Goal: Task Accomplishment & Management: Manage account settings

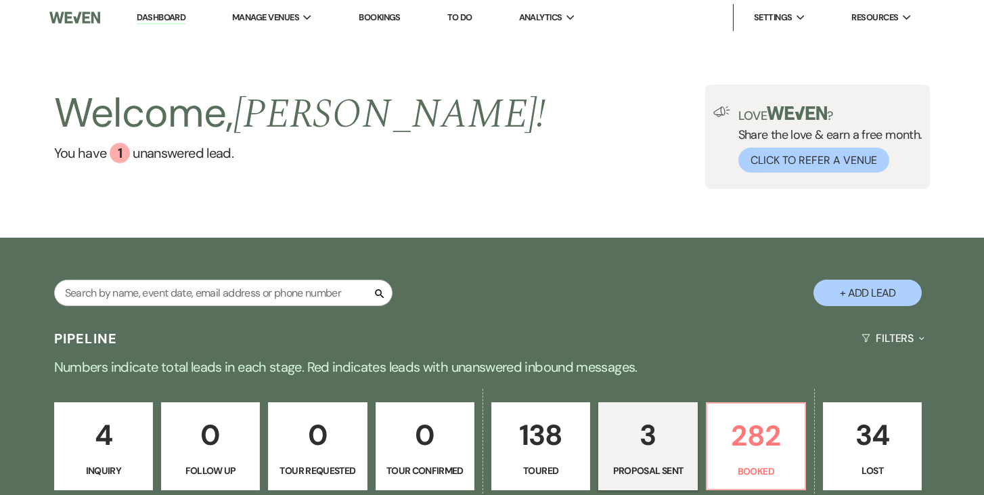
select select "6"
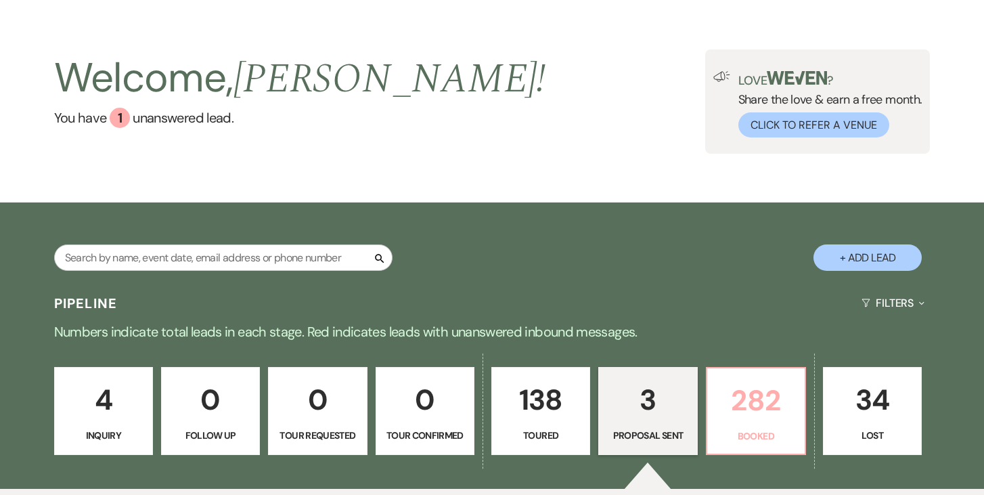
click at [739, 430] on p "Booked" at bounding box center [755, 435] width 81 height 15
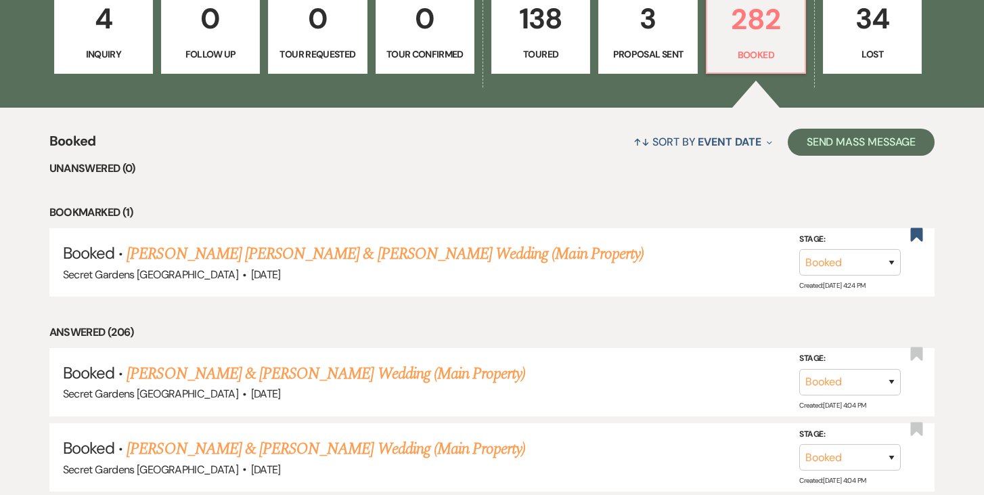
scroll to position [429, 0]
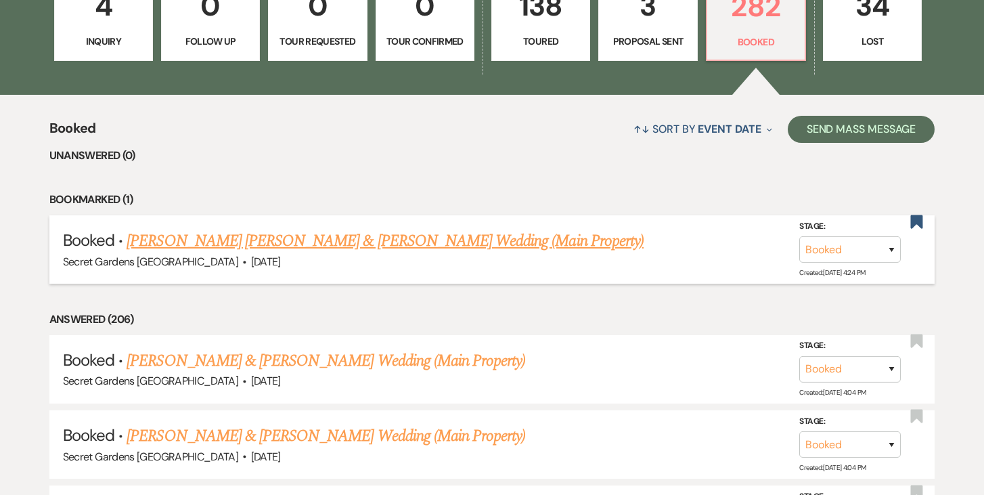
click at [326, 253] on link "[PERSON_NAME] [PERSON_NAME] & [PERSON_NAME] Wedding (Main Property)" at bounding box center [385, 241] width 517 height 24
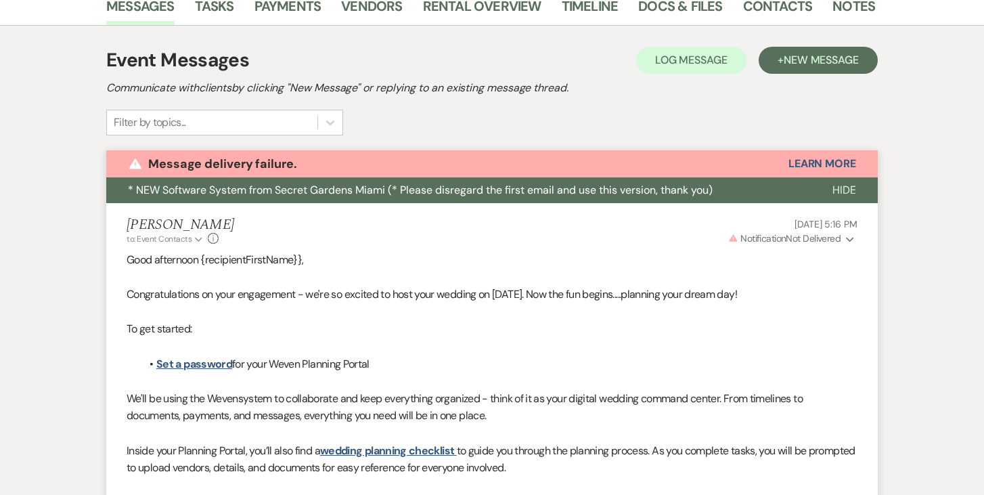
scroll to position [267, 0]
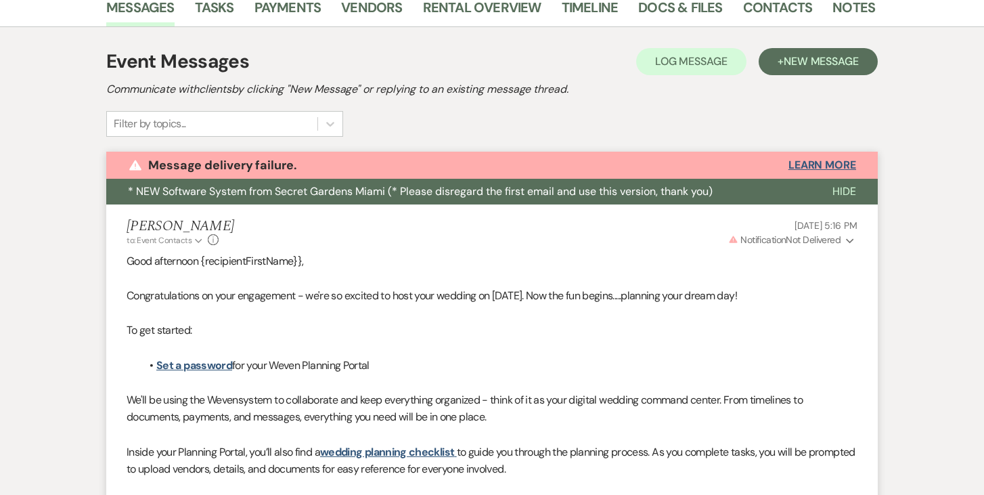
click at [834, 160] on button "Learn More" at bounding box center [823, 165] width 68 height 11
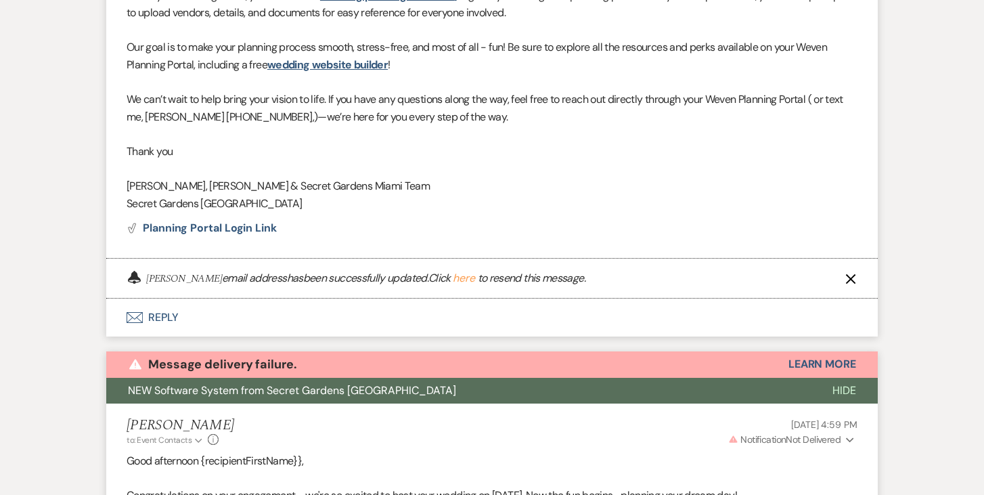
scroll to position [0, 0]
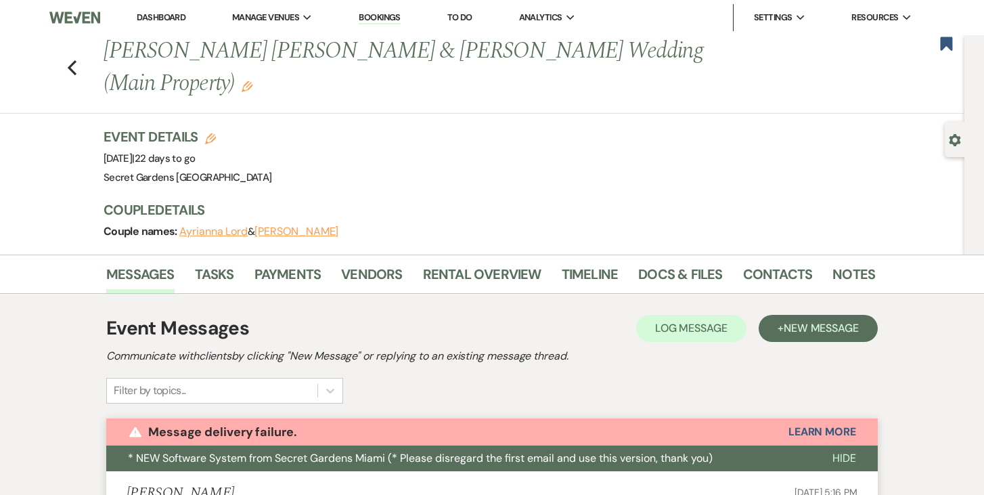
click at [279, 226] on button "[PERSON_NAME]" at bounding box center [297, 231] width 84 height 11
select select "1"
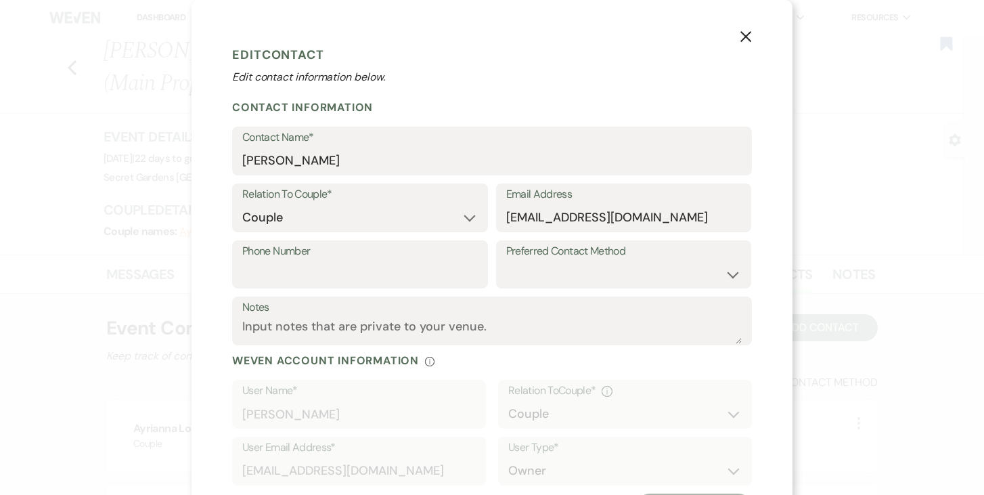
click at [743, 36] on icon "X" at bounding box center [746, 36] width 12 height 12
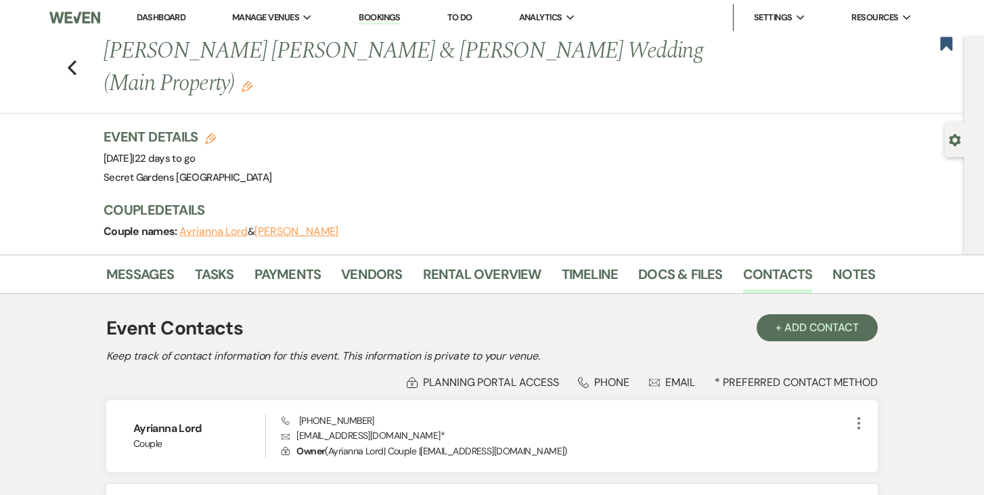
click at [204, 226] on button "Ayrianna Lord" at bounding box center [213, 231] width 68 height 11
select select "1"
select select "email"
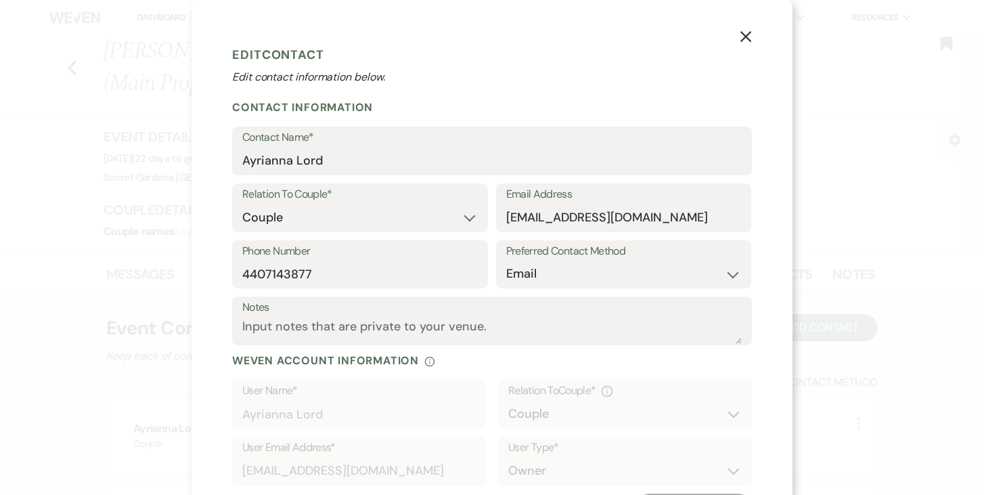
click at [728, 35] on div "X Edit Contact Edit contact information below. Contact Information Contact Name…" at bounding box center [492, 280] width 601 height 561
click at [746, 34] on icon "X" at bounding box center [746, 36] width 12 height 12
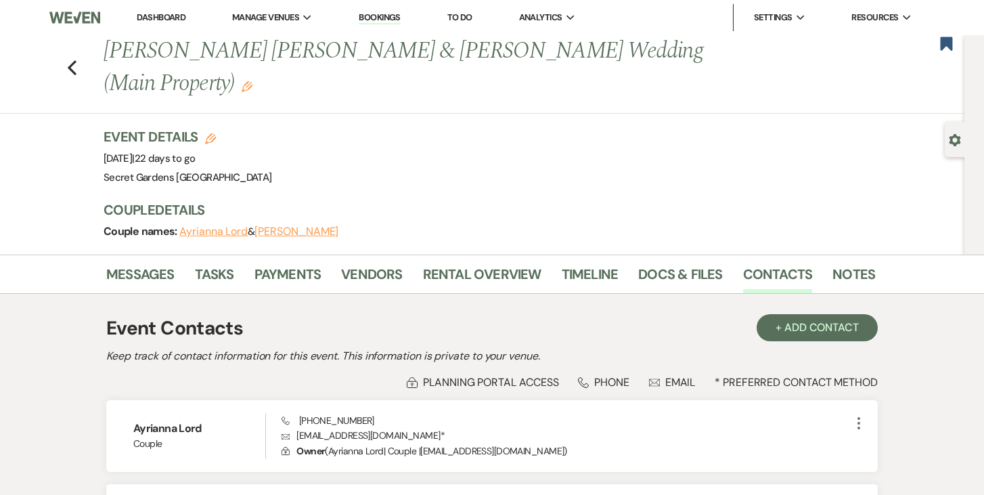
click at [283, 226] on button "[PERSON_NAME]" at bounding box center [297, 231] width 84 height 11
select select "1"
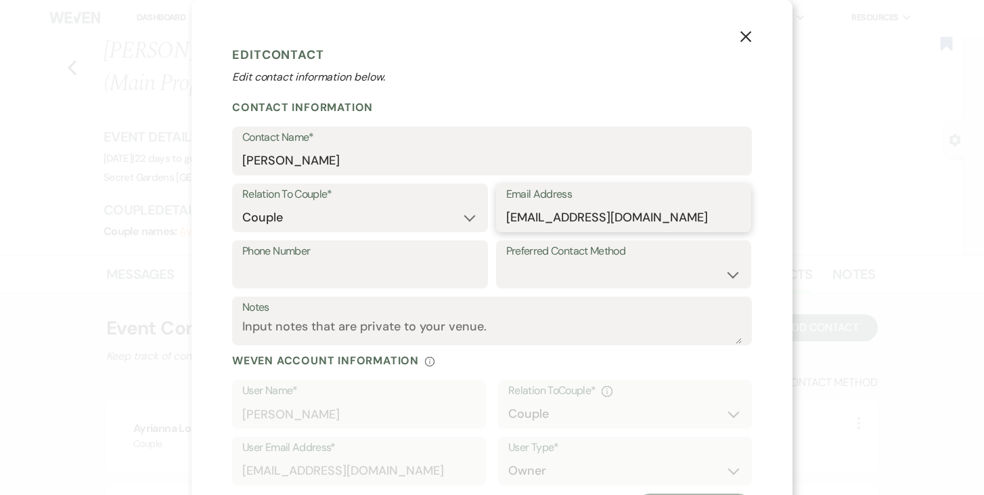
click at [552, 218] on input "[EMAIL_ADDRESS][DOMAIN_NAME]" at bounding box center [624, 217] width 236 height 26
type input "[EMAIL_ADDRESS][DOMAIN_NAME]"
drag, startPoint x: 749, startPoint y: 37, endPoint x: 740, endPoint y: 38, distance: 8.8
click at [744, 38] on icon "X" at bounding box center [746, 36] width 12 height 12
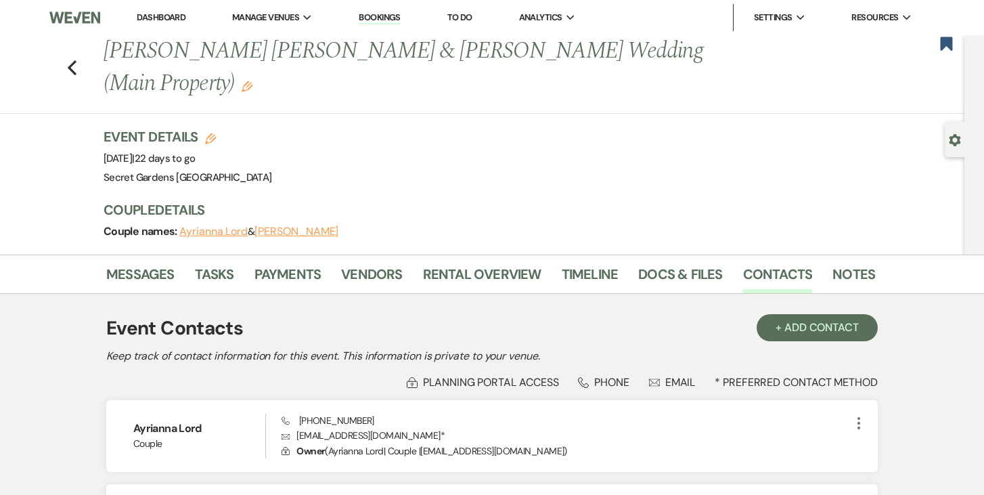
click at [952, 137] on use "button" at bounding box center [956, 140] width 12 height 12
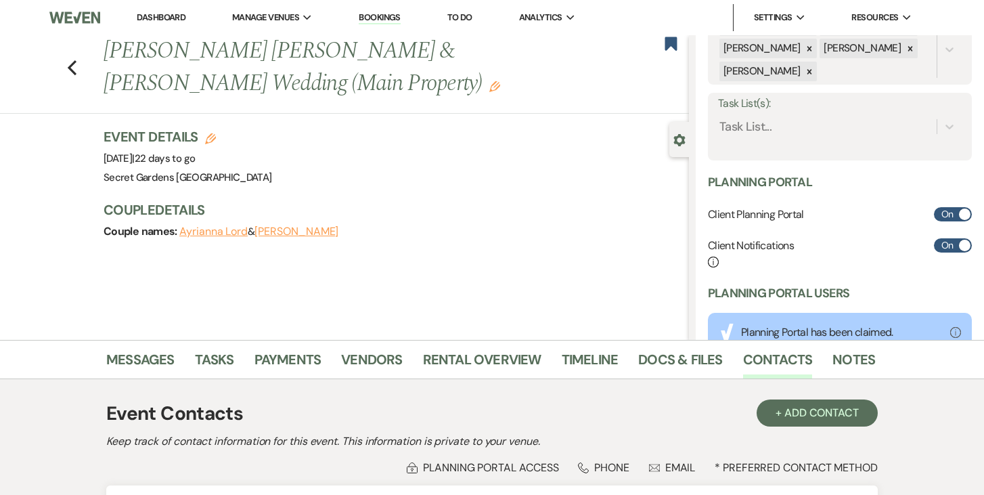
scroll to position [283, 0]
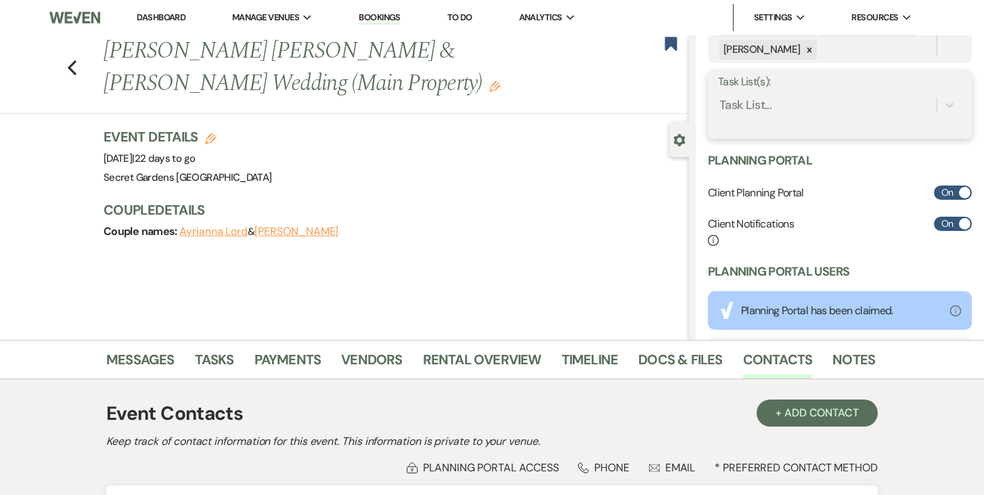
drag, startPoint x: 946, startPoint y: 110, endPoint x: 930, endPoint y: 118, distance: 18.2
click at [946, 110] on icon at bounding box center [950, 105] width 14 height 14
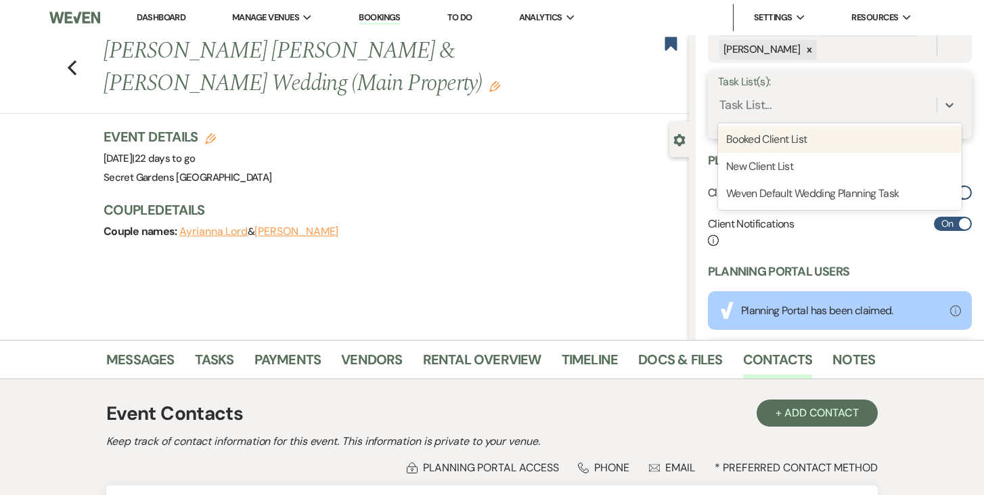
click at [882, 142] on div "Booked Client List" at bounding box center [840, 139] width 244 height 27
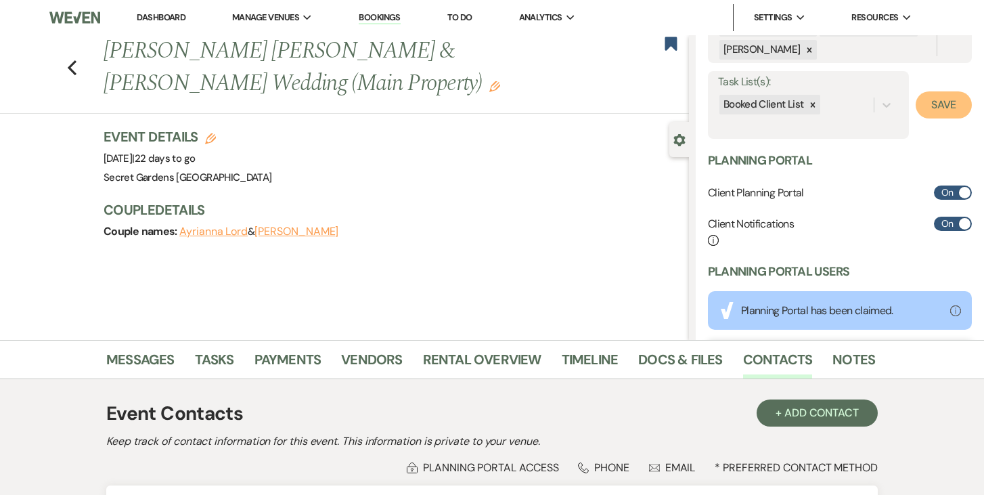
click at [935, 101] on button "Save" at bounding box center [944, 104] width 56 height 27
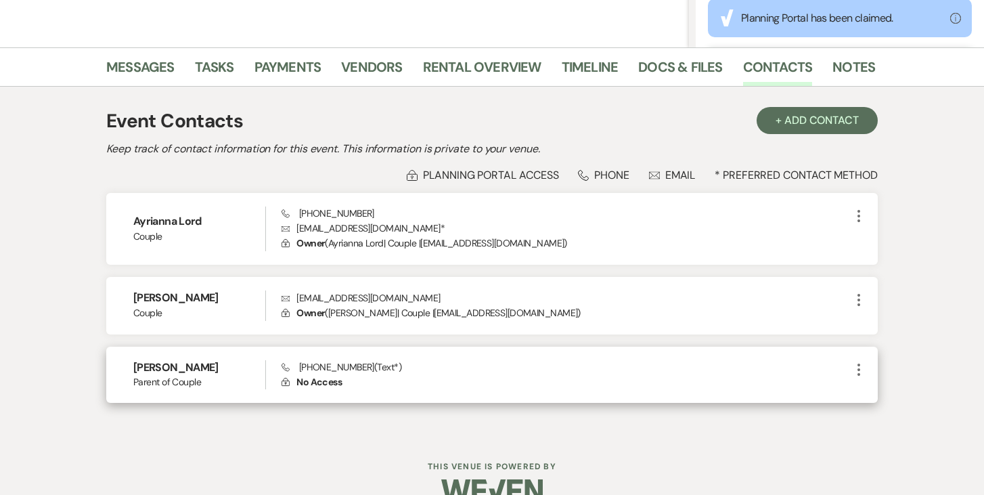
scroll to position [320, 0]
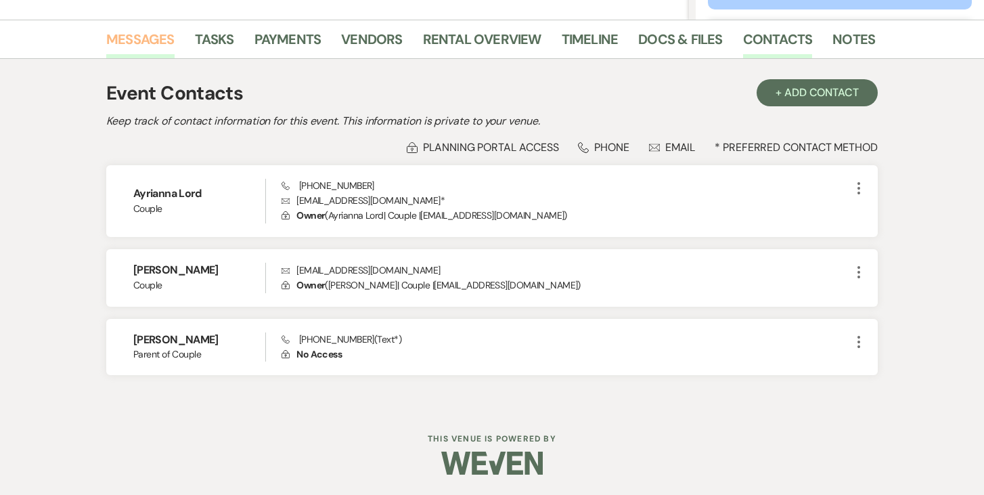
click at [145, 37] on link "Messages" at bounding box center [140, 43] width 68 height 30
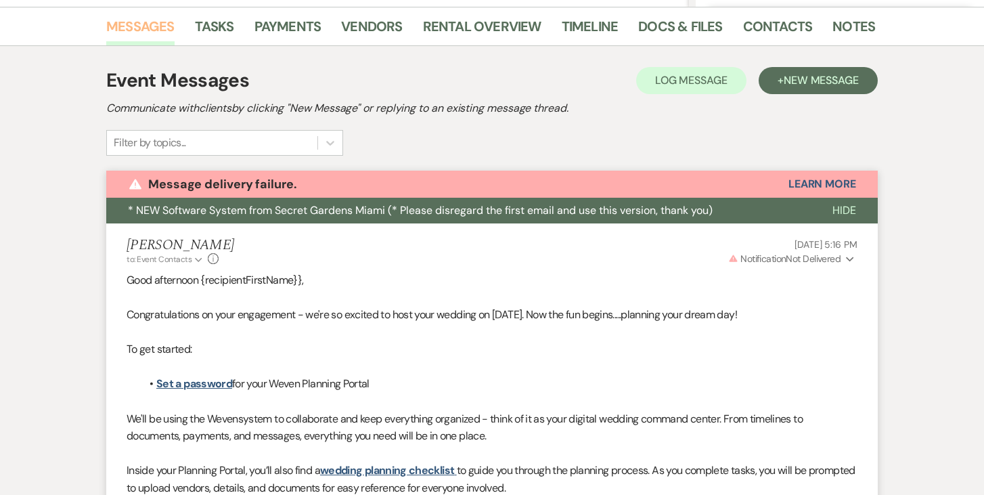
scroll to position [305, 0]
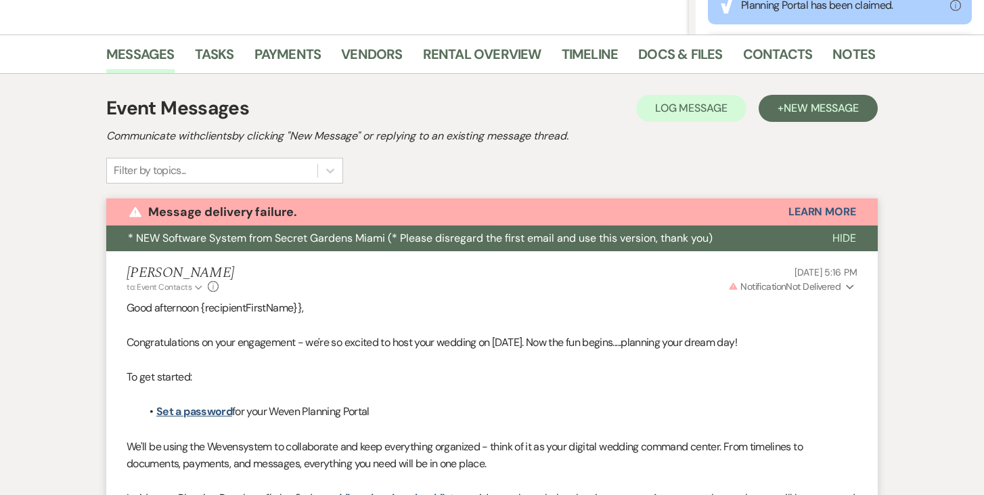
click at [213, 284] on icon "Info" at bounding box center [213, 286] width 11 height 11
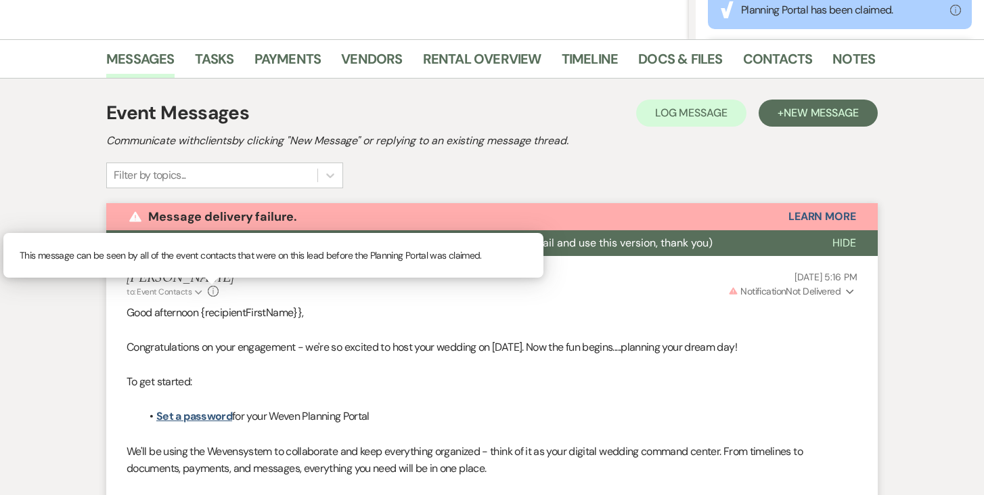
scroll to position [299, 0]
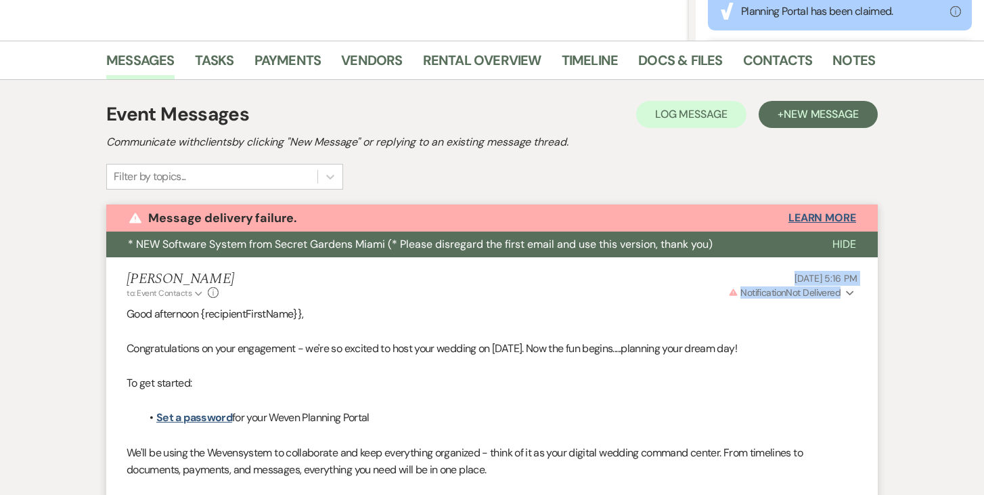
click at [820, 214] on button "Learn More" at bounding box center [823, 218] width 68 height 11
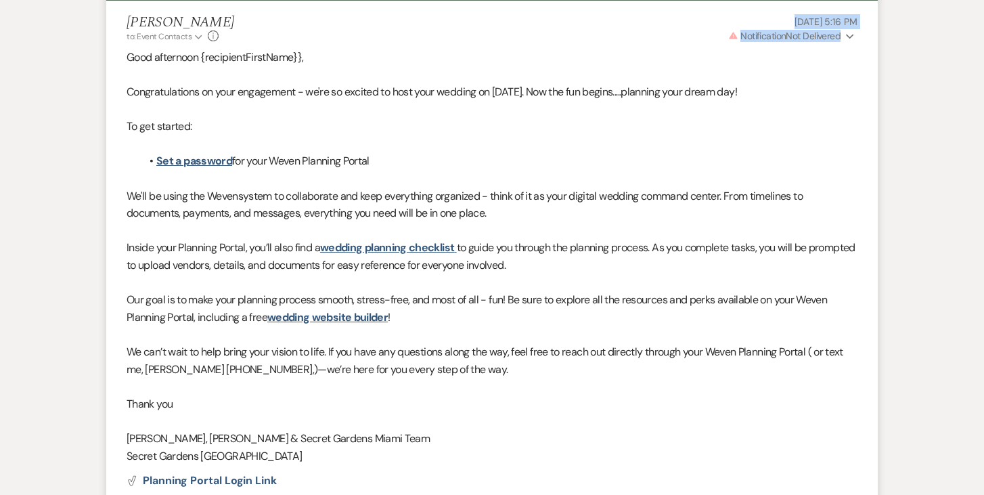
scroll to position [553, 0]
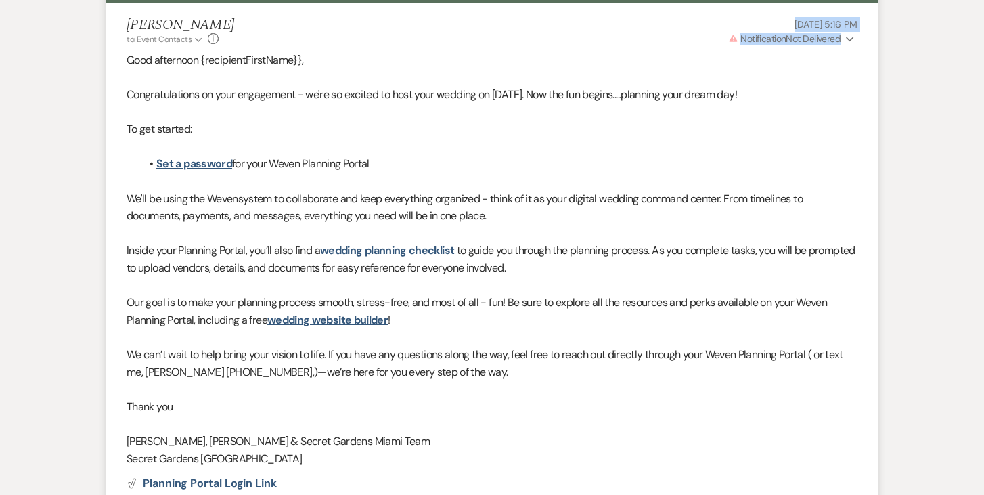
click at [847, 37] on icon "Expand" at bounding box center [850, 39] width 8 height 9
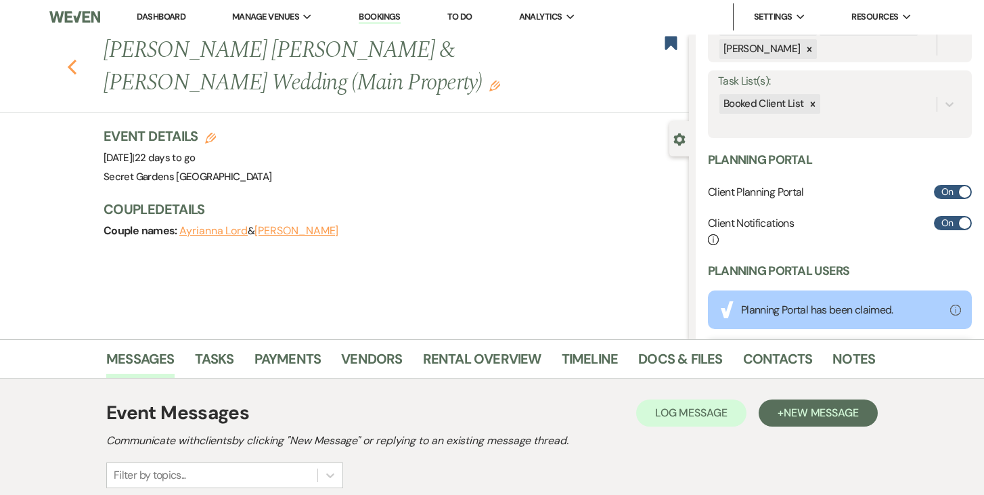
click at [70, 71] on icon "Previous" at bounding box center [72, 67] width 10 height 16
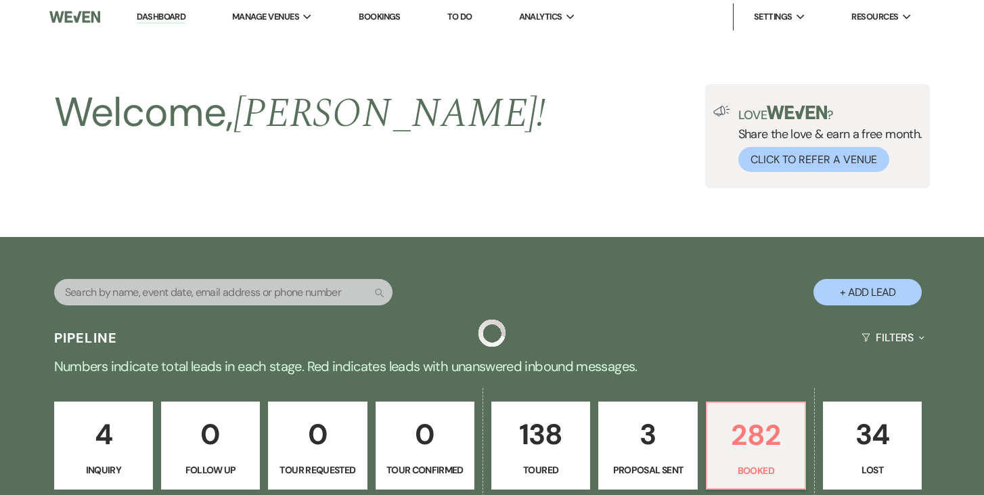
scroll to position [429, 0]
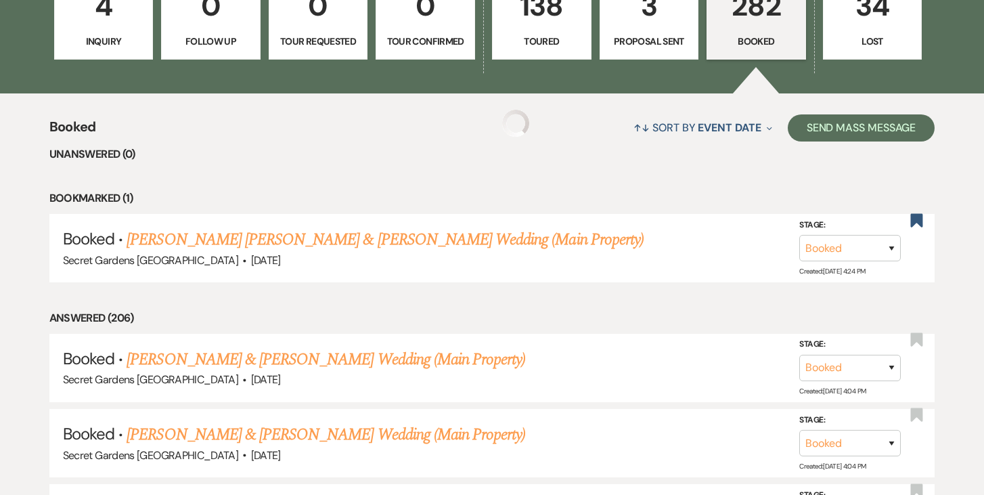
click at [158, 17] on div "4 Inquiry 0 Follow Up 0 Tour Requested 0 Tour Confirmed 138 Toured 3 Proposal S…" at bounding box center [492, 25] width 975 height 137
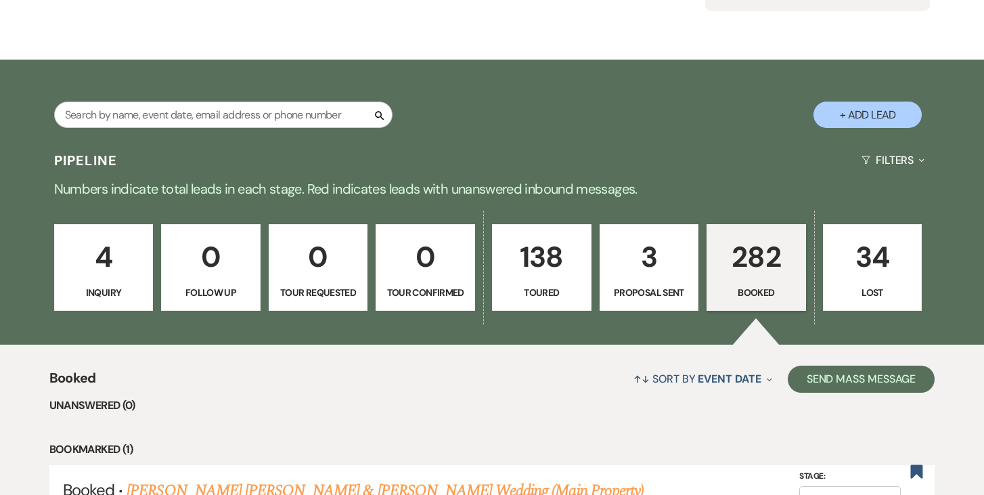
scroll to position [179, 0]
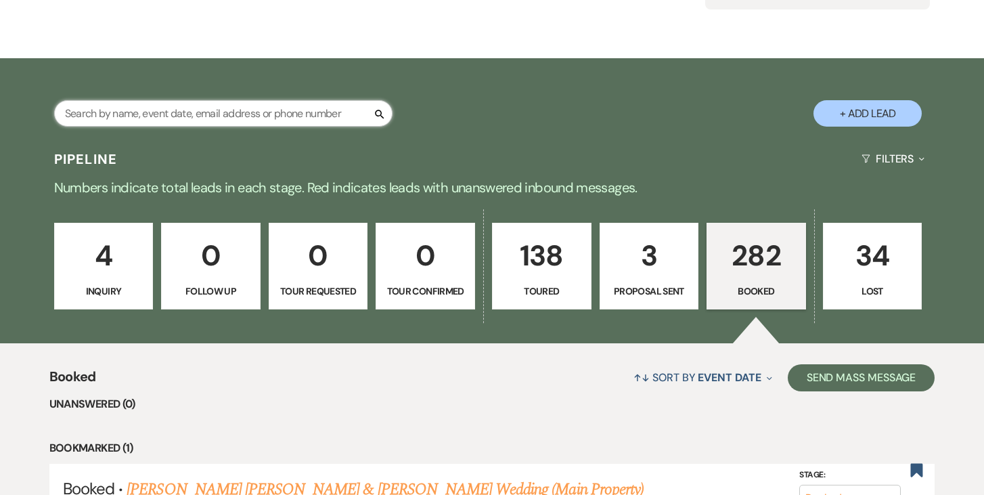
click at [310, 112] on input "text" at bounding box center [223, 113] width 338 height 26
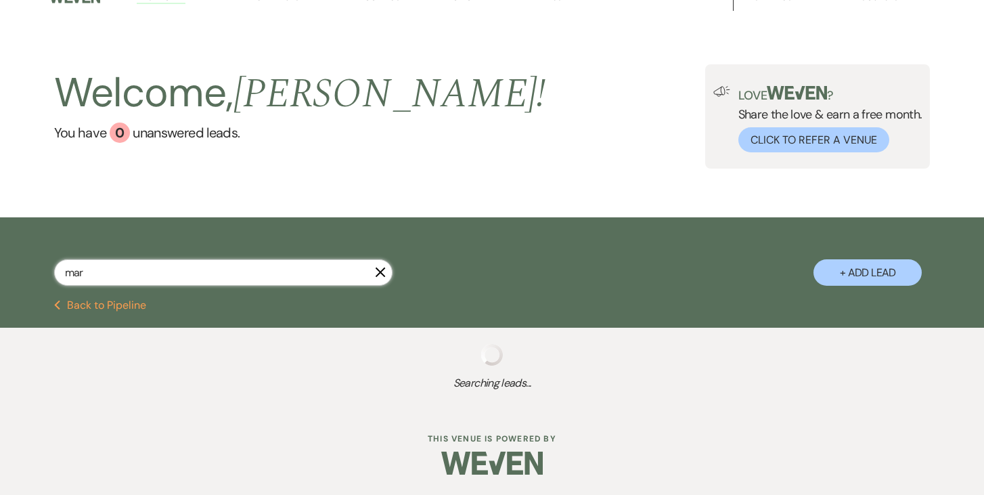
type input "[PERSON_NAME]"
select select "5"
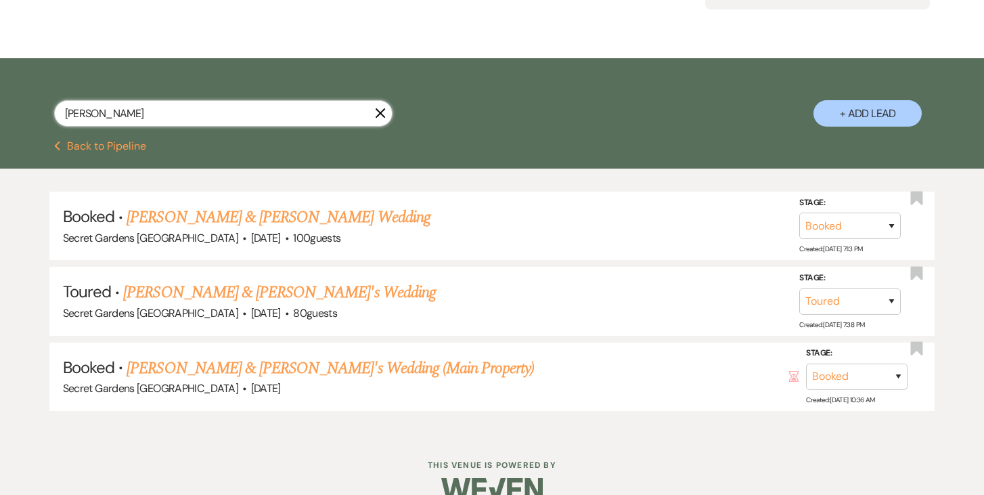
scroll to position [17, 0]
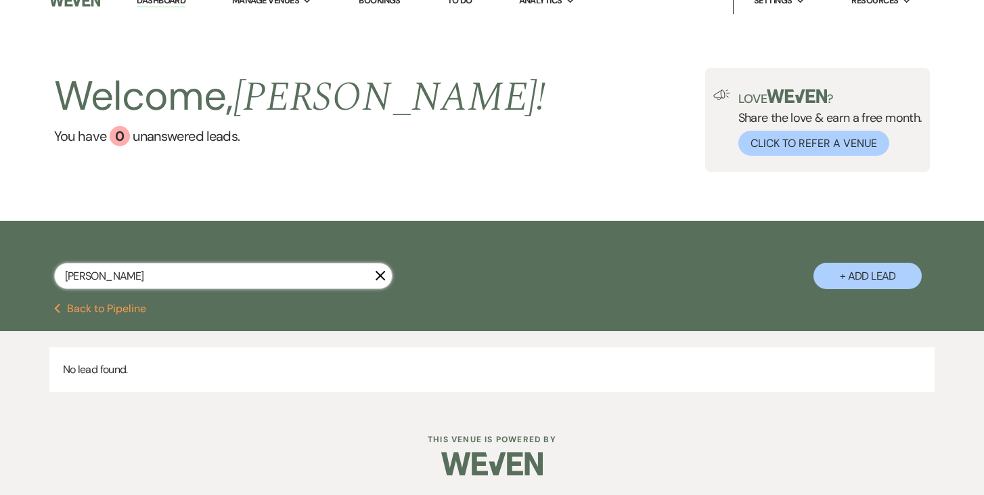
type input "[PERSON_NAME]"
select select "5"
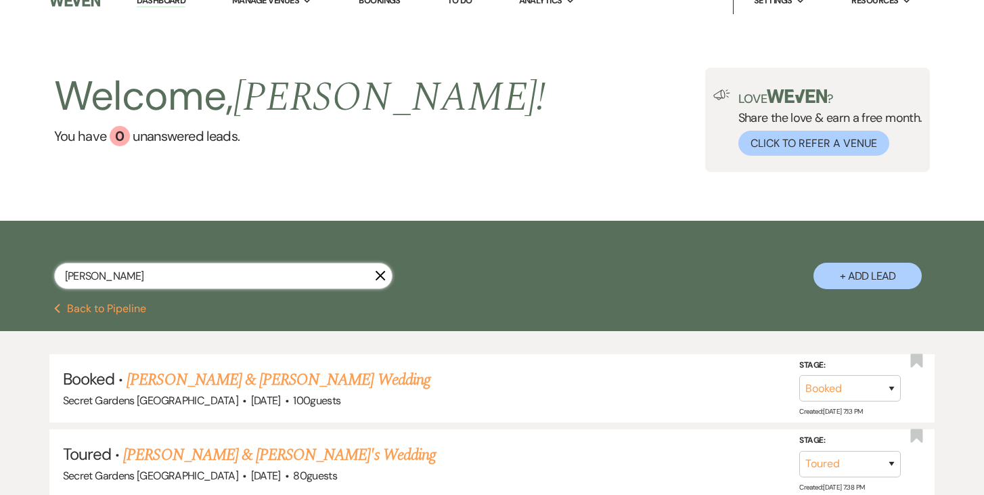
scroll to position [179, 0]
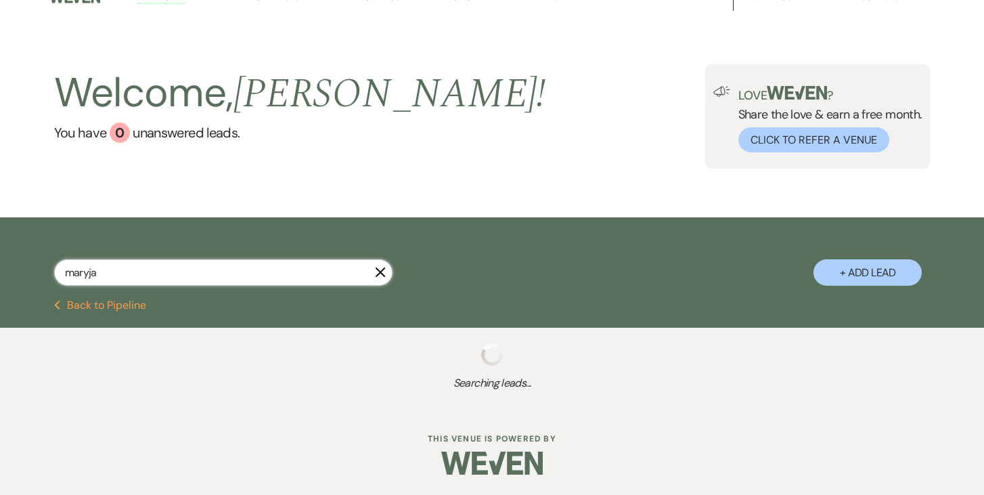
scroll to position [54, 0]
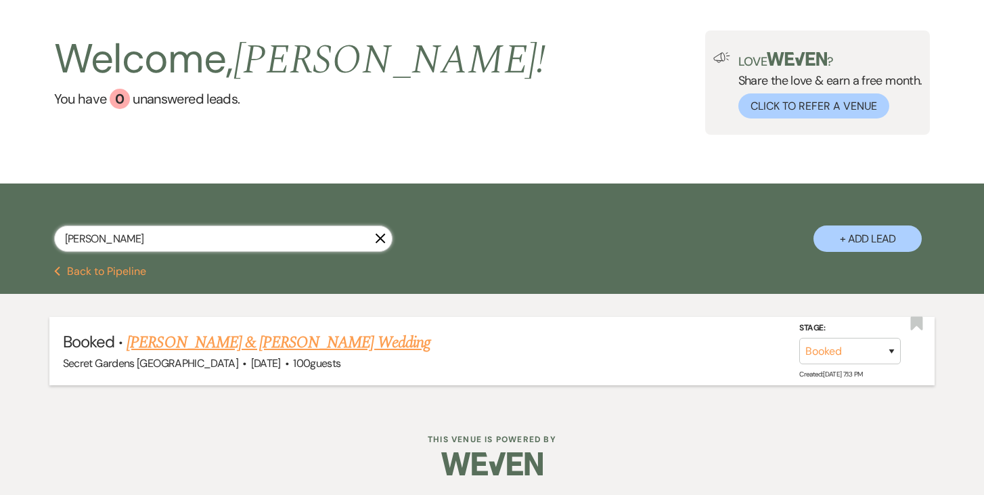
type input "[PERSON_NAME]"
click at [365, 339] on link "[PERSON_NAME] & [PERSON_NAME] Wedding" at bounding box center [278, 342] width 303 height 24
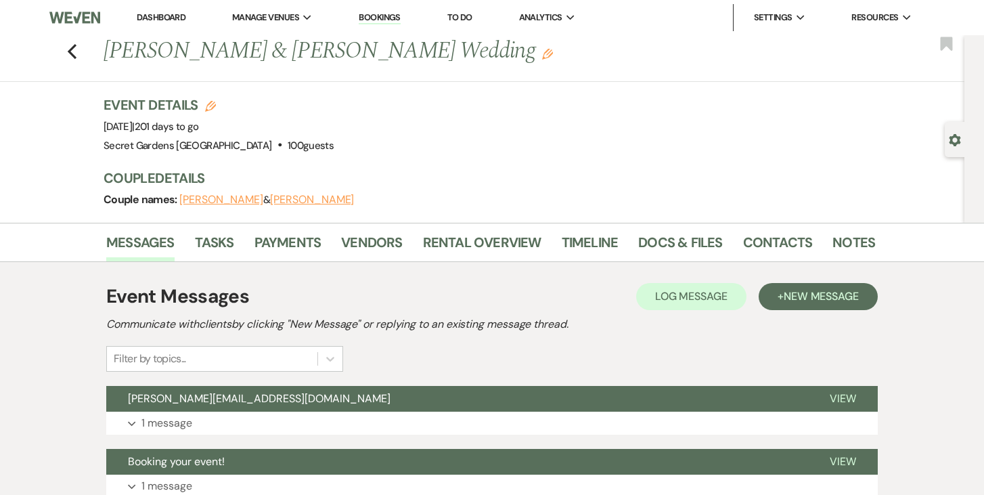
click at [952, 135] on icon "Gear" at bounding box center [955, 140] width 12 height 12
select select "6"
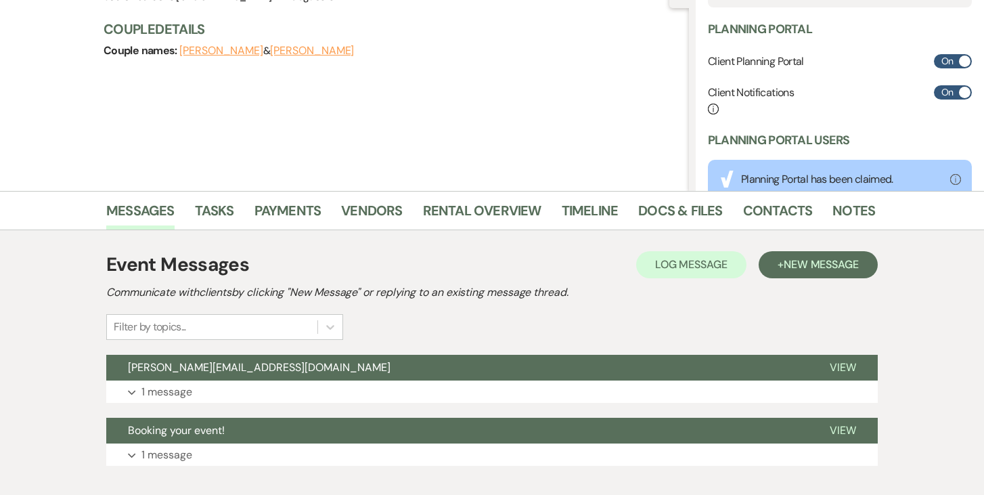
scroll to position [227, 0]
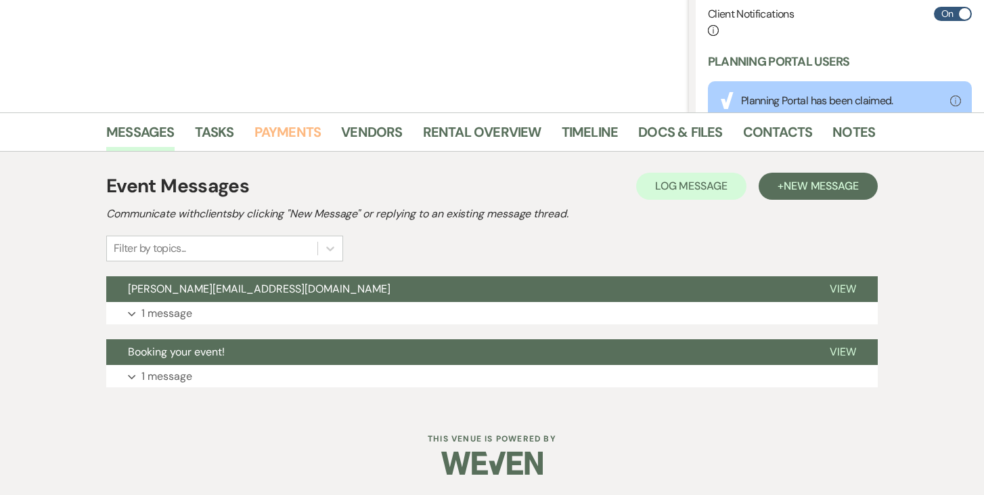
click at [286, 129] on link "Payments" at bounding box center [288, 136] width 67 height 30
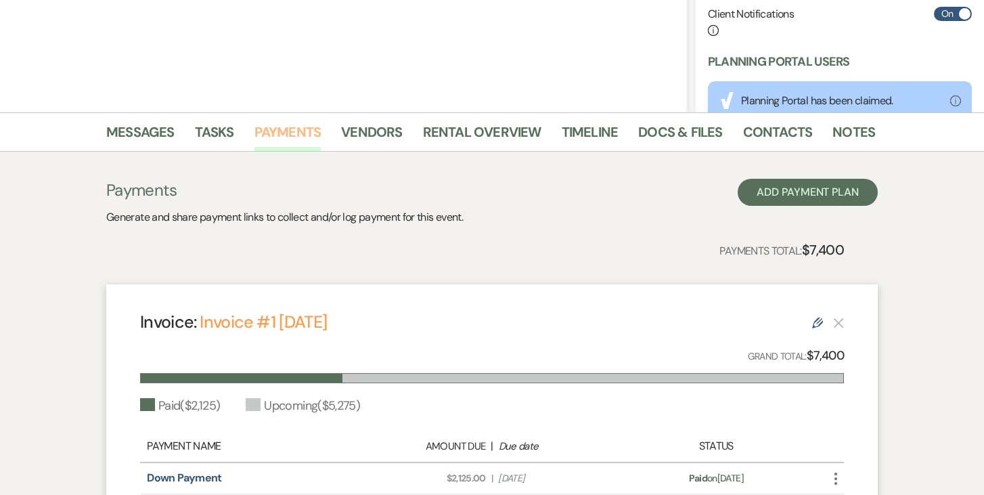
scroll to position [420, 0]
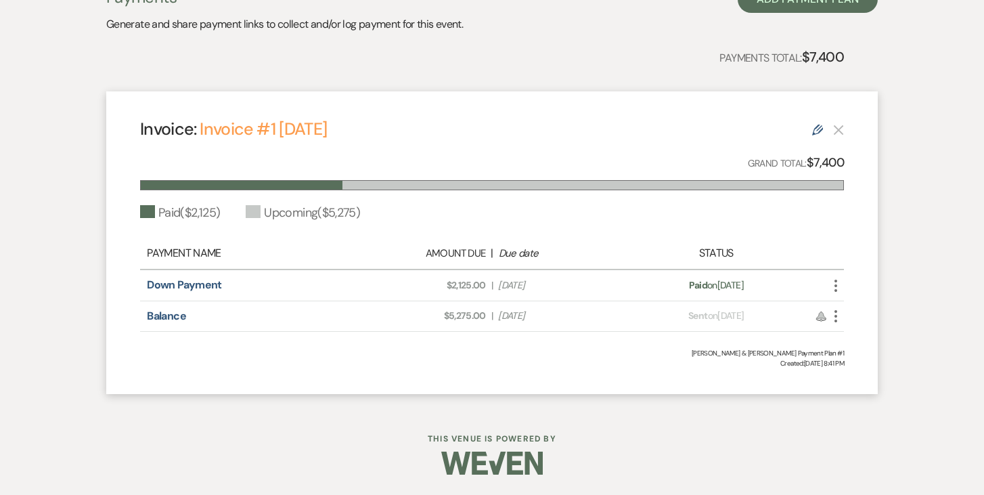
click at [840, 314] on icon "More" at bounding box center [836, 316] width 16 height 16
click at [652, 364] on span "Created: [DATE] 8:41 PM" at bounding box center [492, 363] width 704 height 10
click at [835, 311] on use "button" at bounding box center [836, 316] width 3 height 12
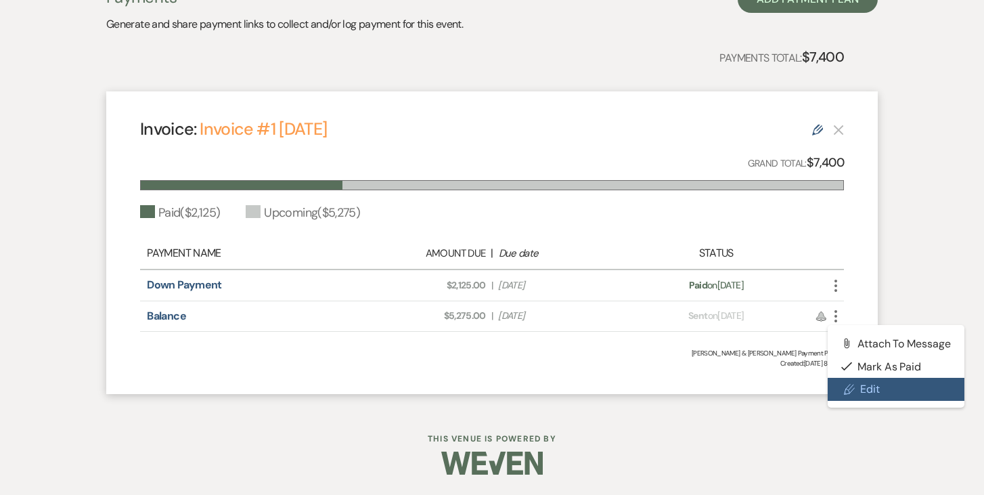
click at [867, 386] on link "Pencil Edit" at bounding box center [896, 389] width 137 height 23
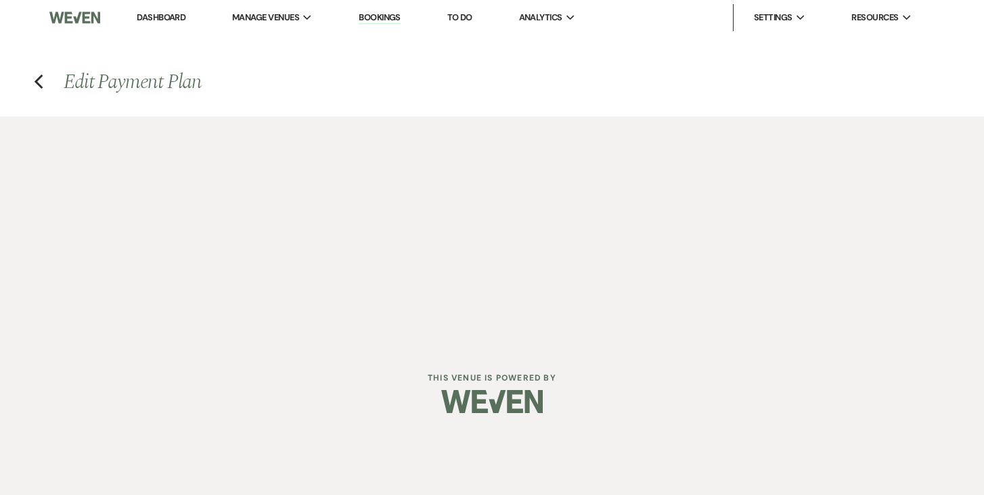
select select "27781"
select select "1"
select select "2"
select select "flat"
select select "client"
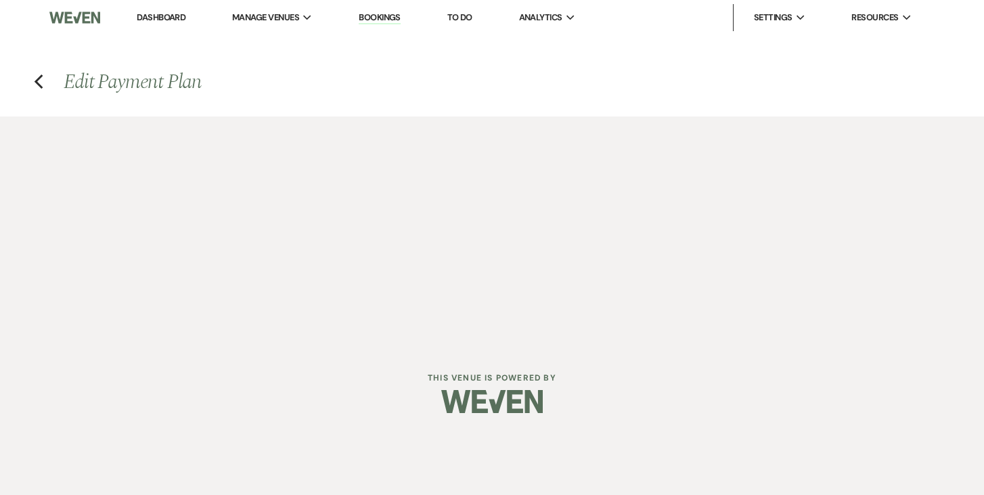
select select "weeks"
select select "client"
select select "weekly"
select select "days"
select select "afterDueDate"
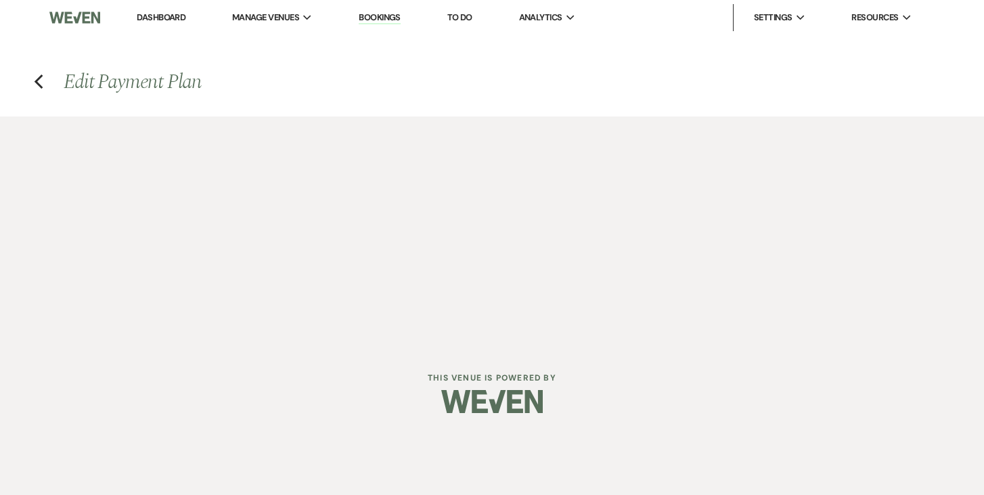
select select "complete"
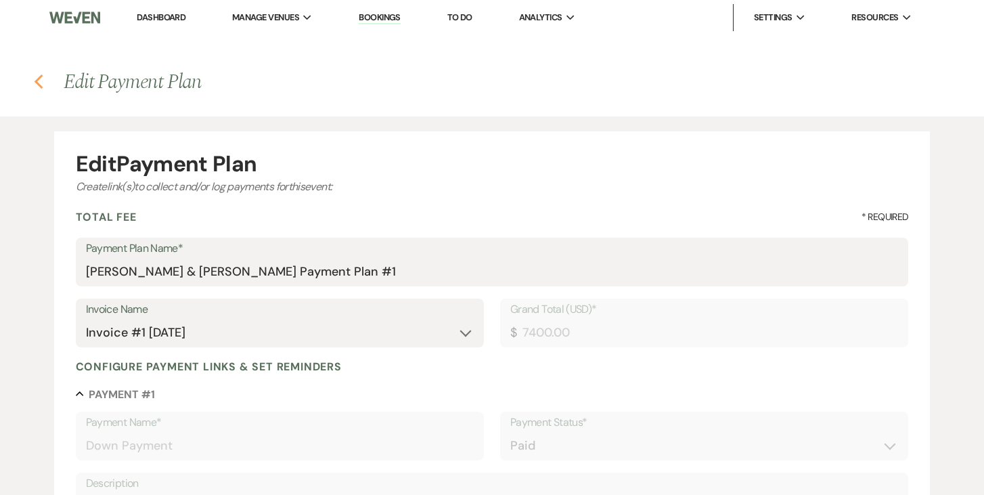
click at [39, 78] on use "button" at bounding box center [38, 81] width 9 height 15
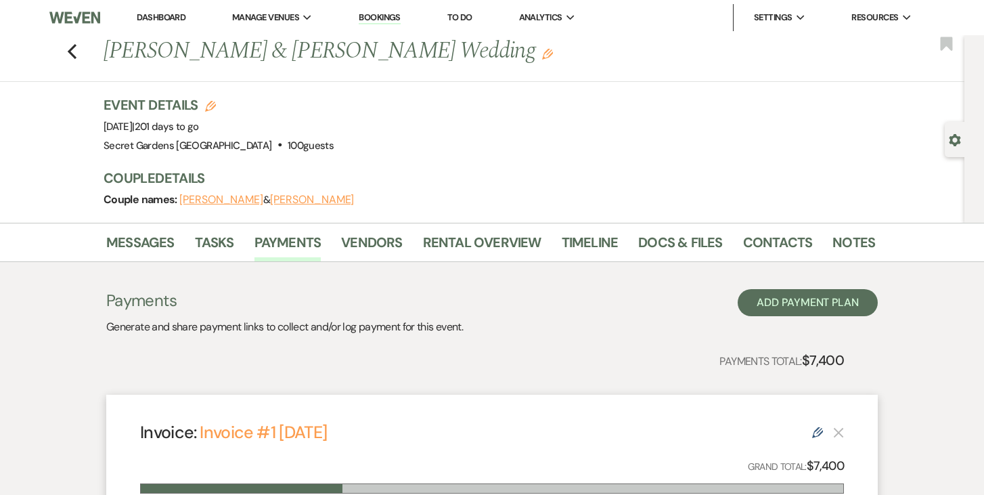
click at [953, 137] on use "button" at bounding box center [956, 140] width 12 height 12
select select "6"
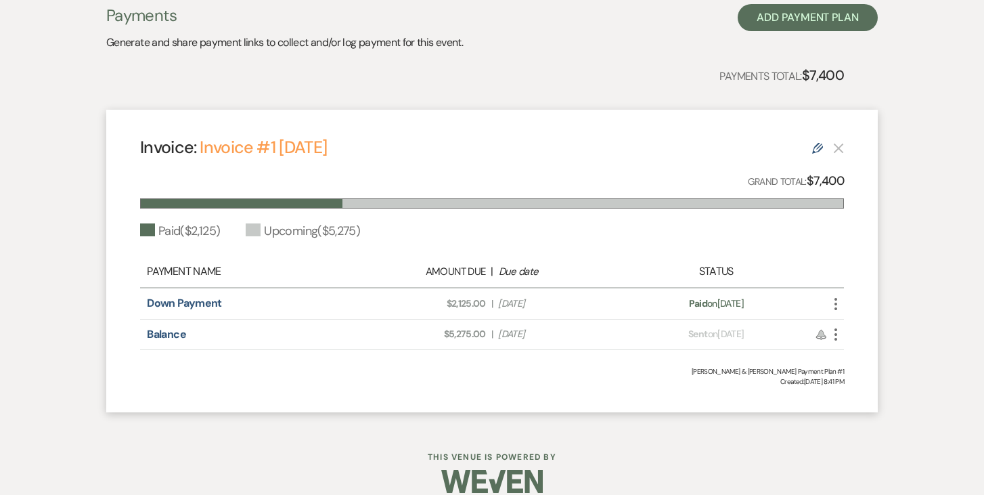
scroll to position [420, 0]
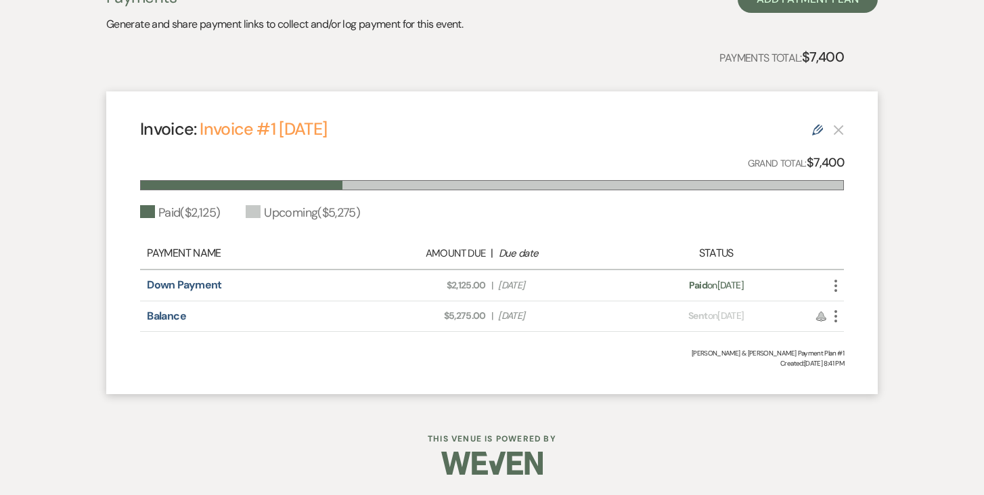
click at [842, 317] on icon "More" at bounding box center [836, 316] width 16 height 16
drag, startPoint x: 914, startPoint y: 283, endPoint x: 906, endPoint y: 284, distance: 7.6
click at [913, 283] on div "Messages Tasks Payments Vendors Rental Overview Timeline Docs & Files Contacts …" at bounding box center [492, 163] width 984 height 488
click at [818, 316] on use at bounding box center [821, 315] width 9 height 9
click at [824, 316] on use at bounding box center [821, 315] width 9 height 9
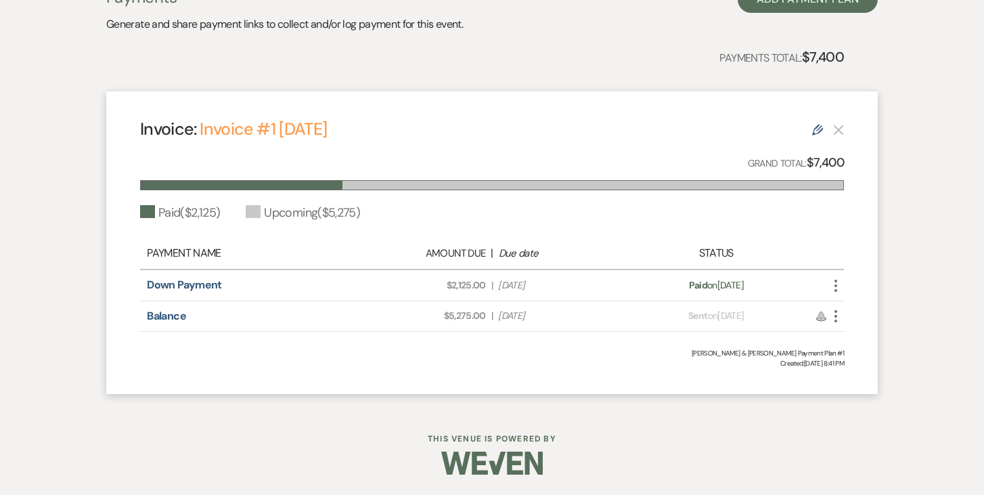
click at [835, 313] on icon "More" at bounding box center [836, 316] width 16 height 16
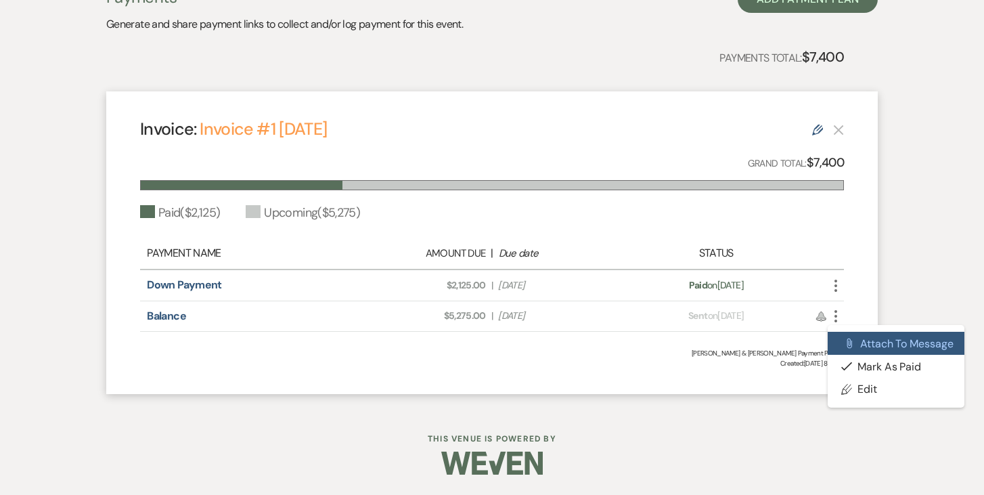
click at [885, 340] on button "Attach File Attach to Message" at bounding box center [896, 343] width 137 height 23
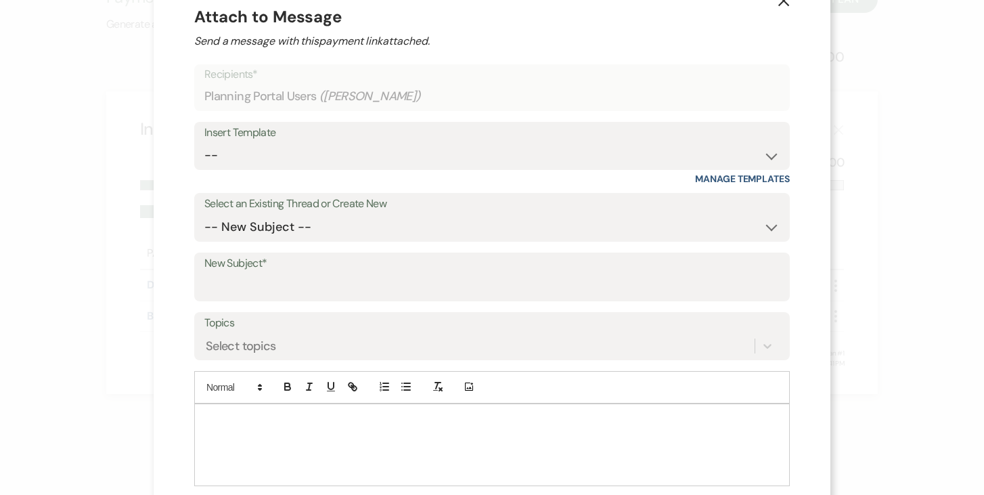
scroll to position [37, 0]
click at [778, 5] on icon "X" at bounding box center [784, 0] width 12 height 12
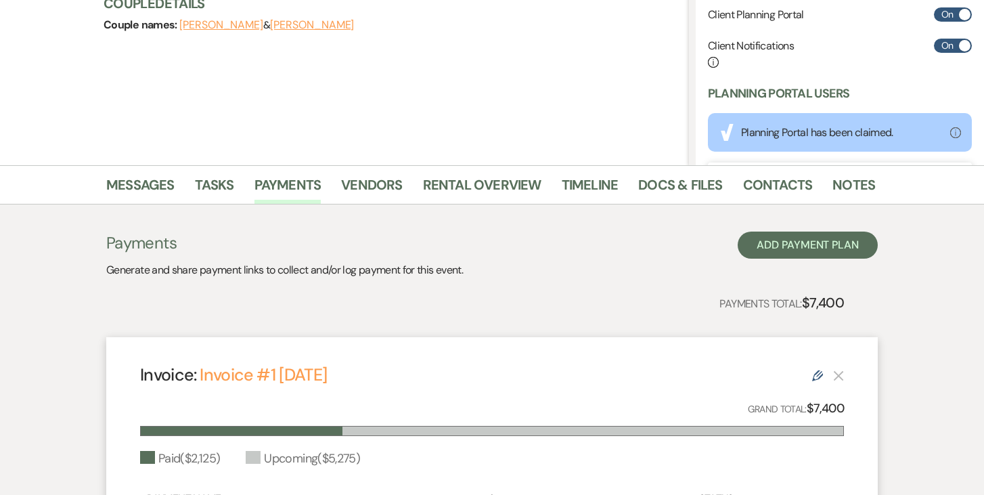
scroll to position [102, 0]
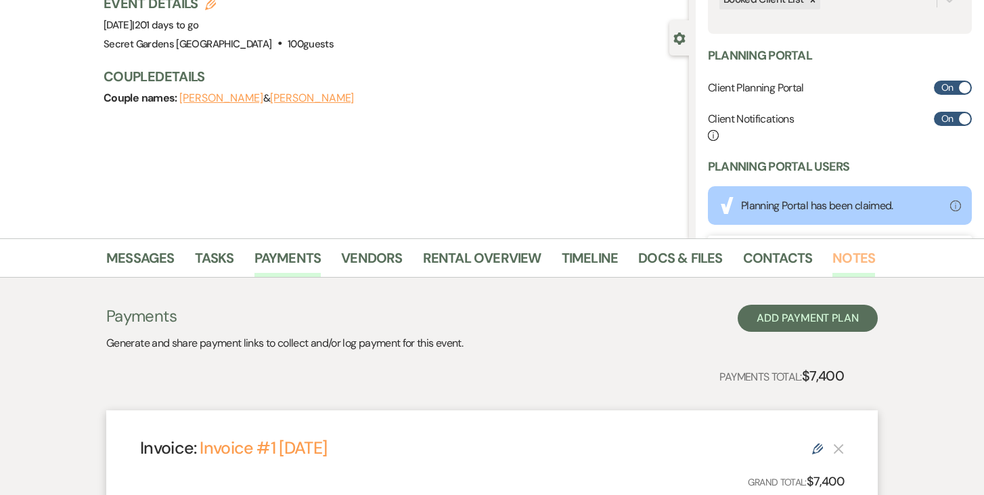
click at [844, 255] on link "Notes" at bounding box center [854, 262] width 43 height 30
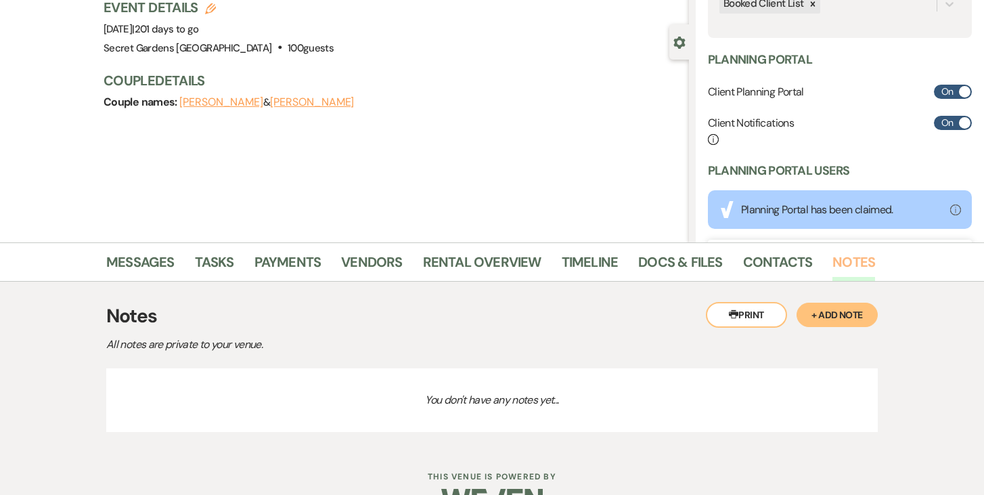
scroll to position [135, 0]
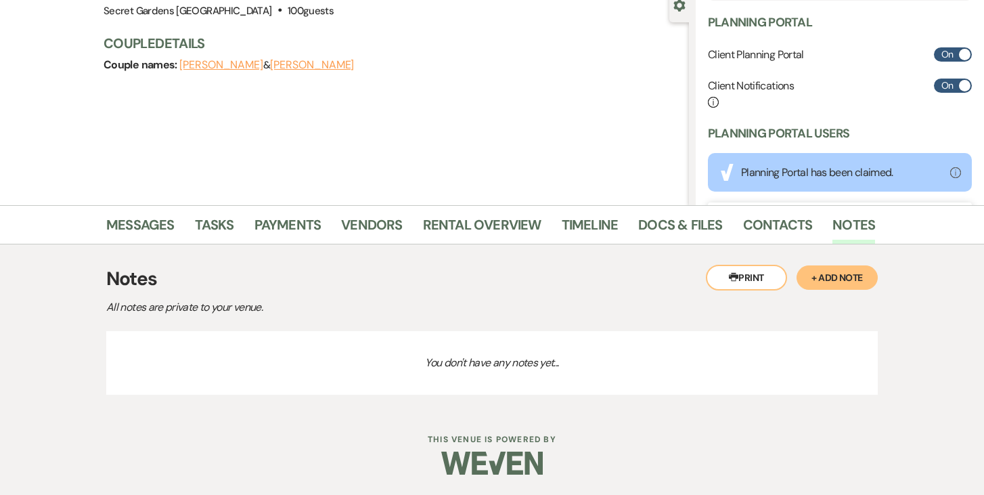
click at [826, 275] on button "+ Add Note" at bounding box center [837, 277] width 81 height 24
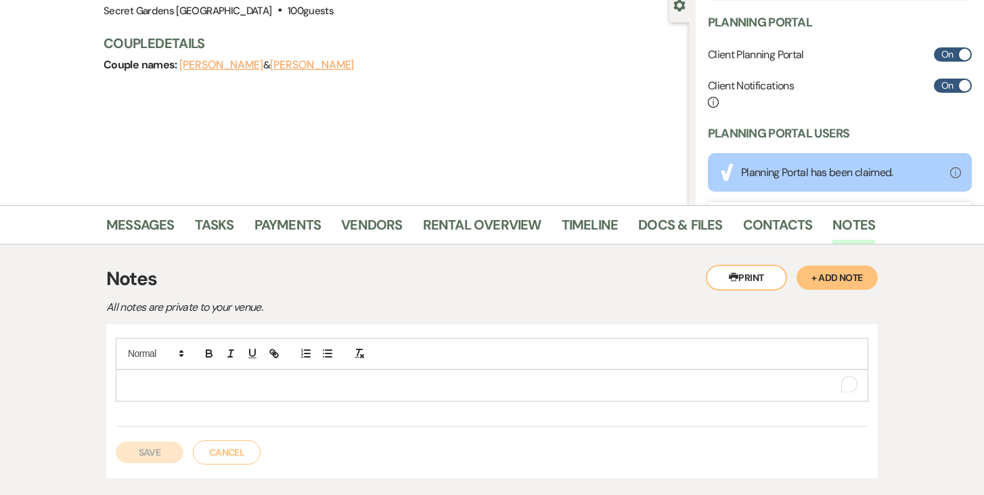
click at [322, 385] on p "To enrich screen reader interactions, please activate Accessibility in Grammarl…" at bounding box center [492, 385] width 731 height 15
click at [150, 449] on button "Save" at bounding box center [150, 452] width 68 height 22
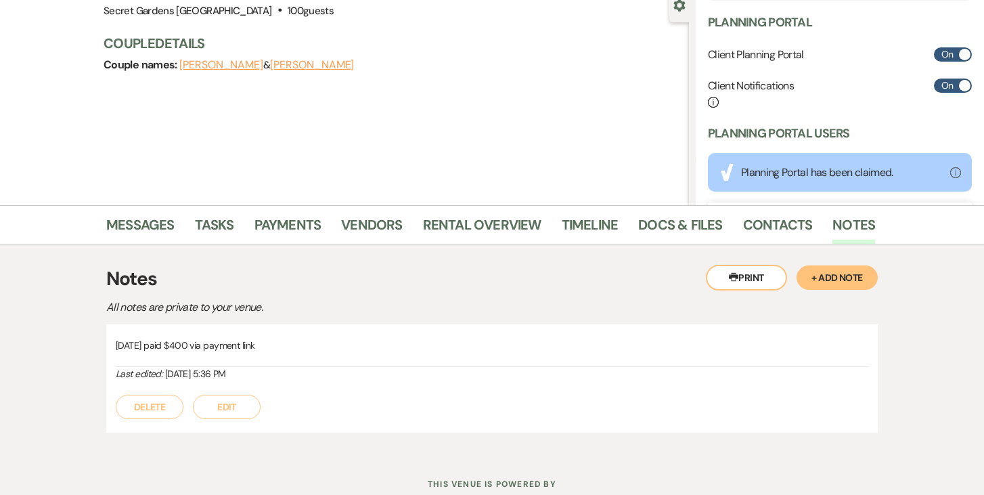
scroll to position [0, 0]
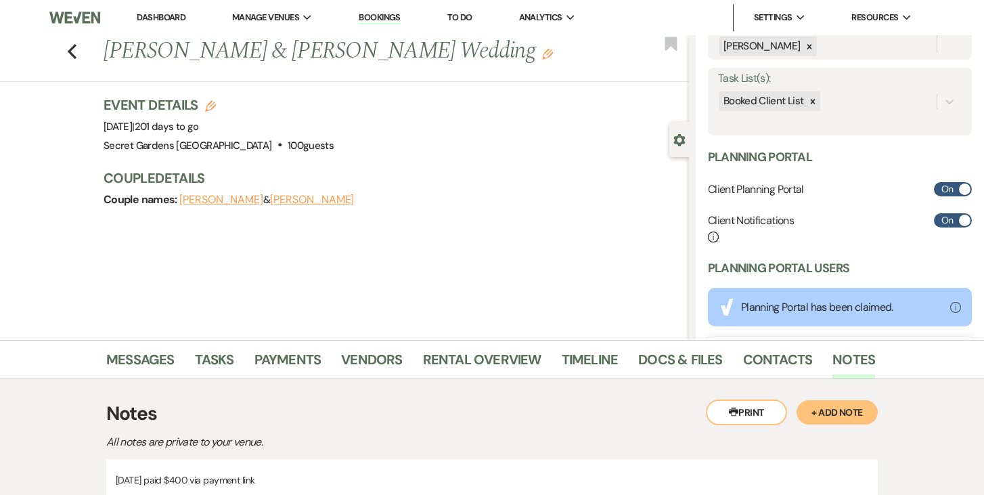
click at [150, 14] on link "Dashboard" at bounding box center [161, 18] width 49 height 12
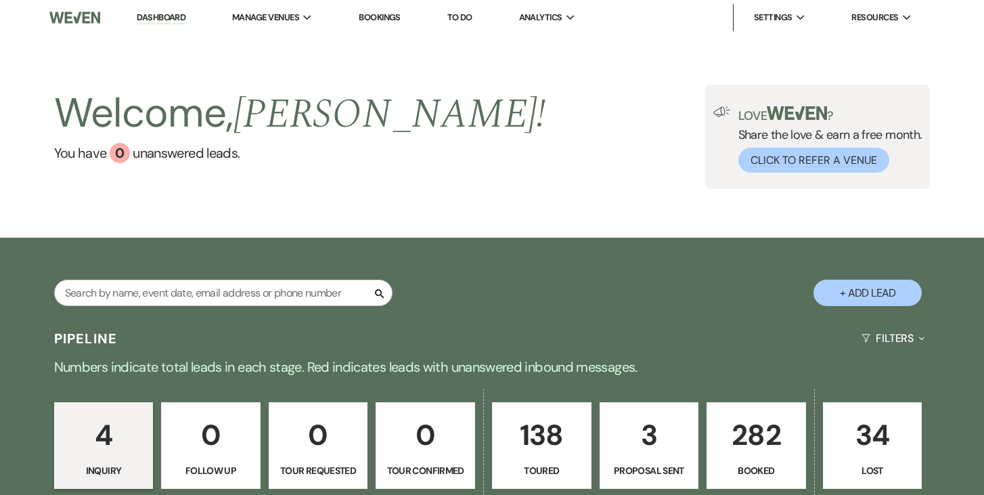
click at [640, 448] on p "3" at bounding box center [650, 434] width 82 height 45
select select "6"
